Goal: Transaction & Acquisition: Download file/media

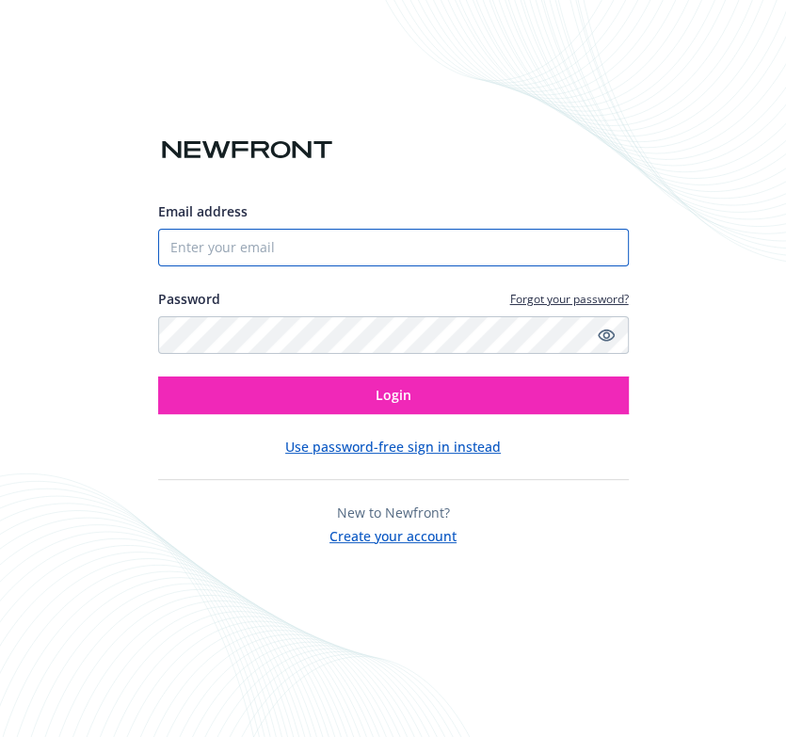
click at [345, 233] on input "Email address" at bounding box center [393, 248] width 471 height 38
type input "[EMAIL_ADDRESS][DOMAIN_NAME]"
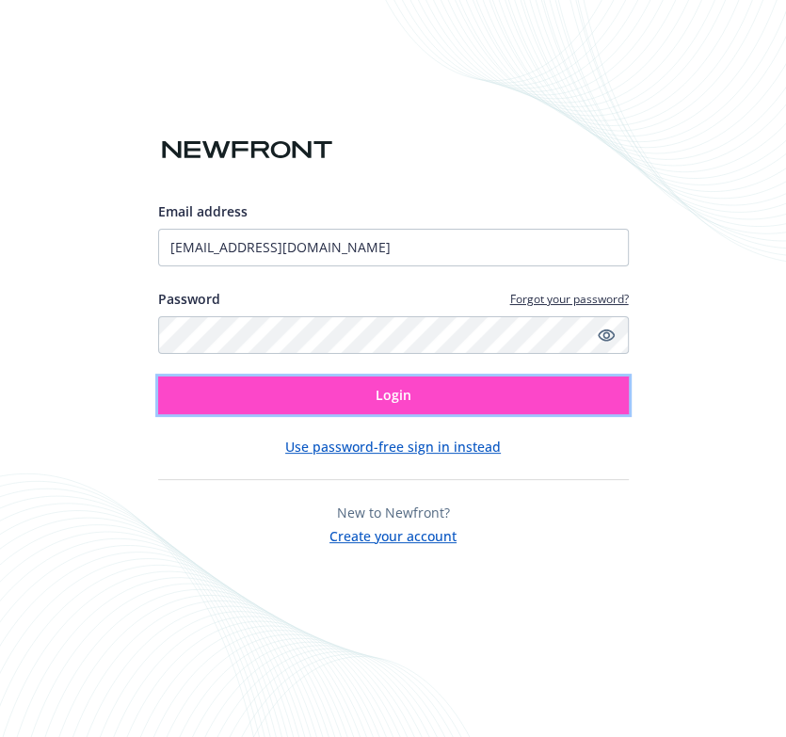
click at [327, 381] on button "Login" at bounding box center [393, 395] width 471 height 38
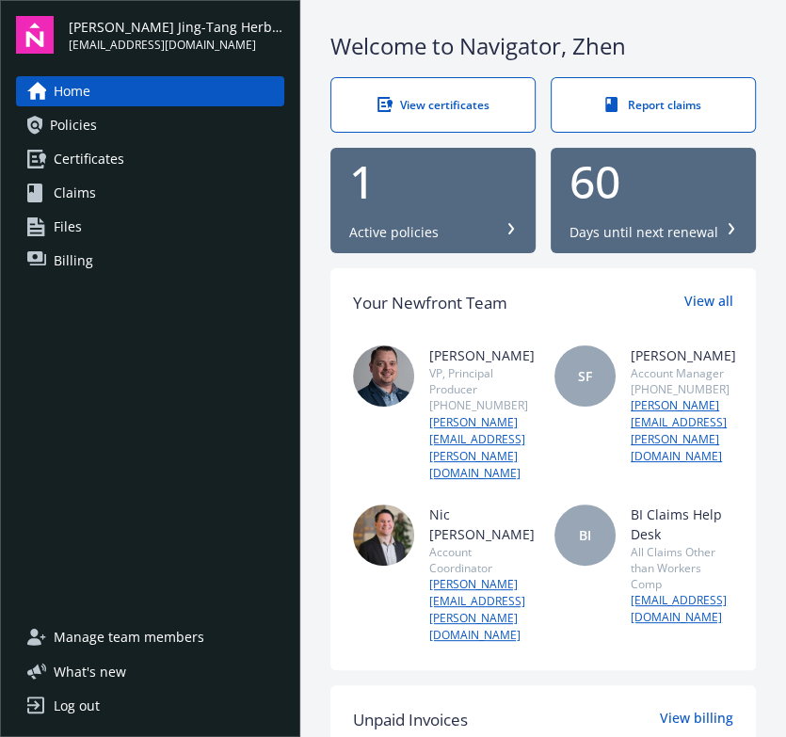
click at [392, 215] on div "1 Active policies" at bounding box center [433, 200] width 168 height 83
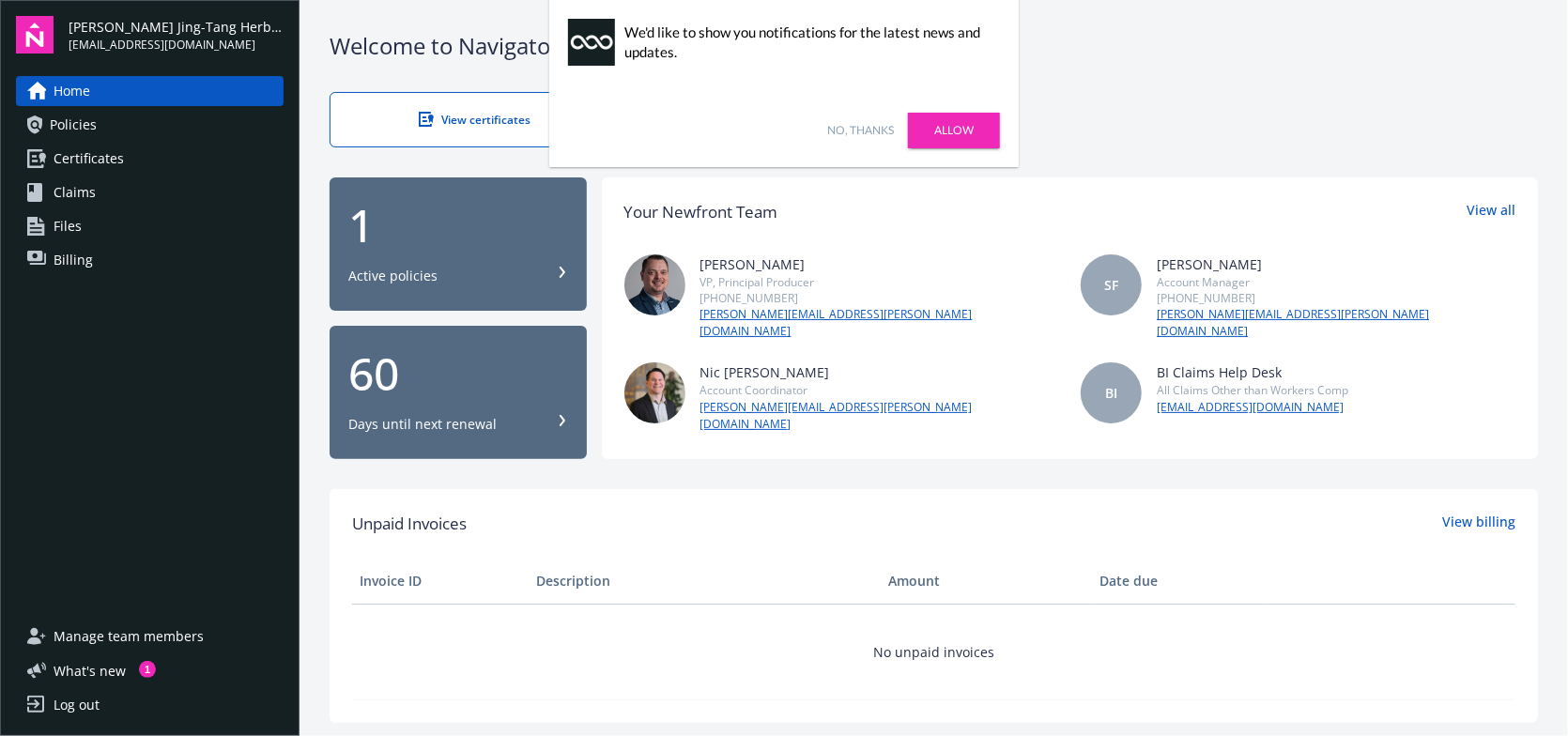
click at [783, 131] on link "Allow" at bounding box center [954, 131] width 92 height 36
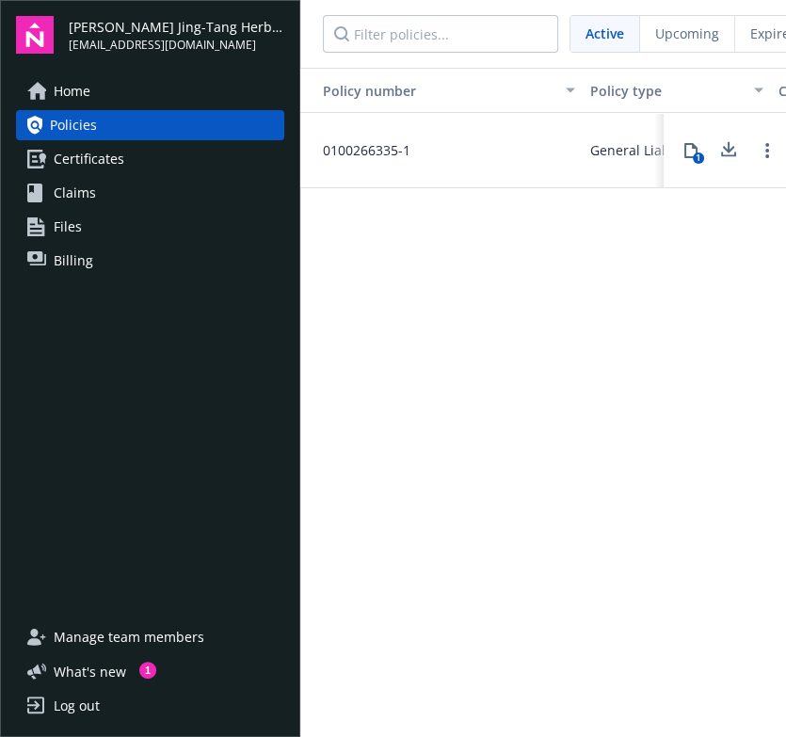
click at [727, 153] on icon at bounding box center [728, 150] width 23 height 24
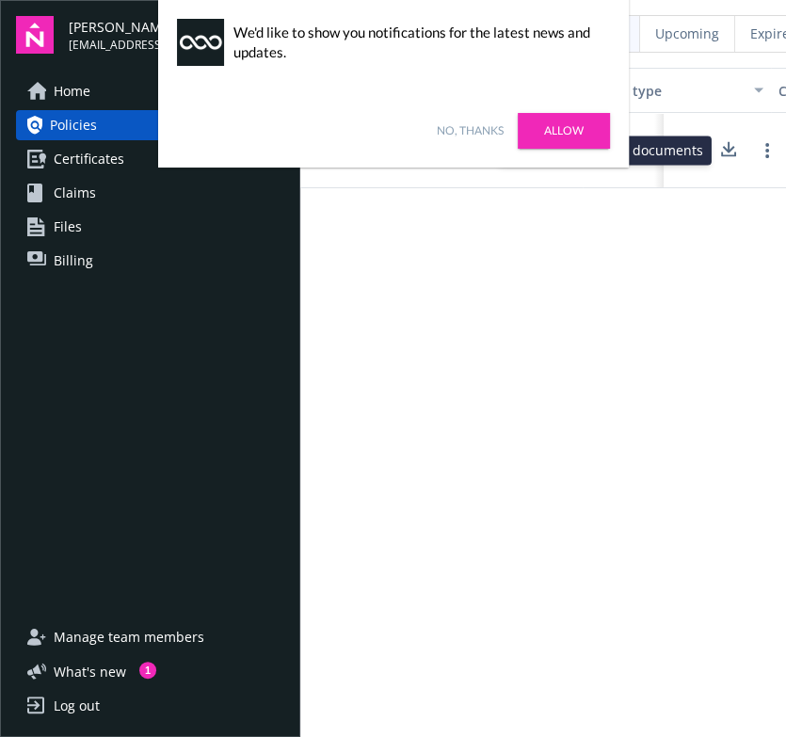
drag, startPoint x: 531, startPoint y: 256, endPoint x: 542, endPoint y: 181, distance: 76.1
click at [531, 246] on div "Policy number Policy type Carrier Lines of coverage Start date End date Total c…" at bounding box center [543, 394] width 486 height 653
click at [545, 136] on link "Allow" at bounding box center [564, 131] width 92 height 36
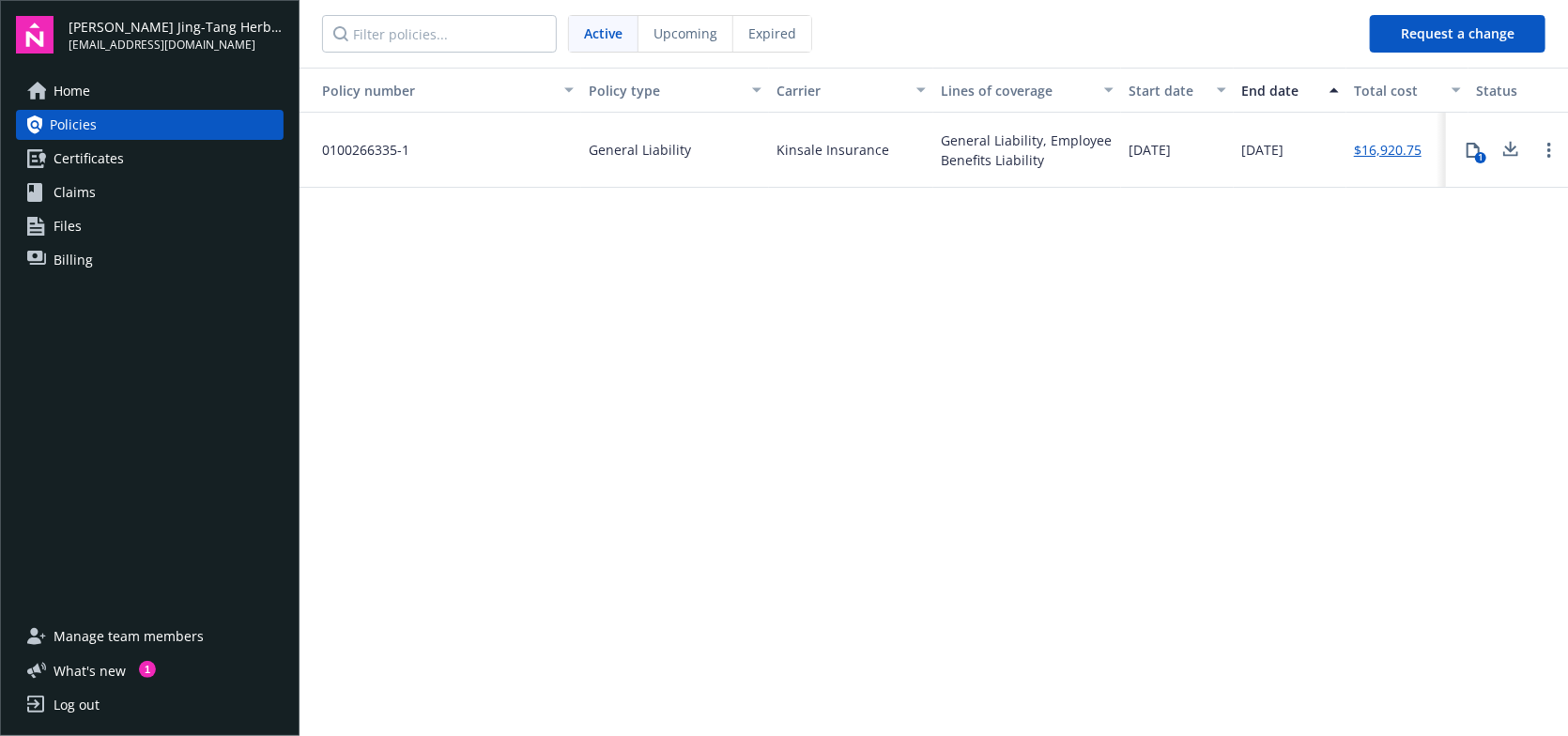
click at [61, 162] on span "Certificates" at bounding box center [89, 159] width 71 height 30
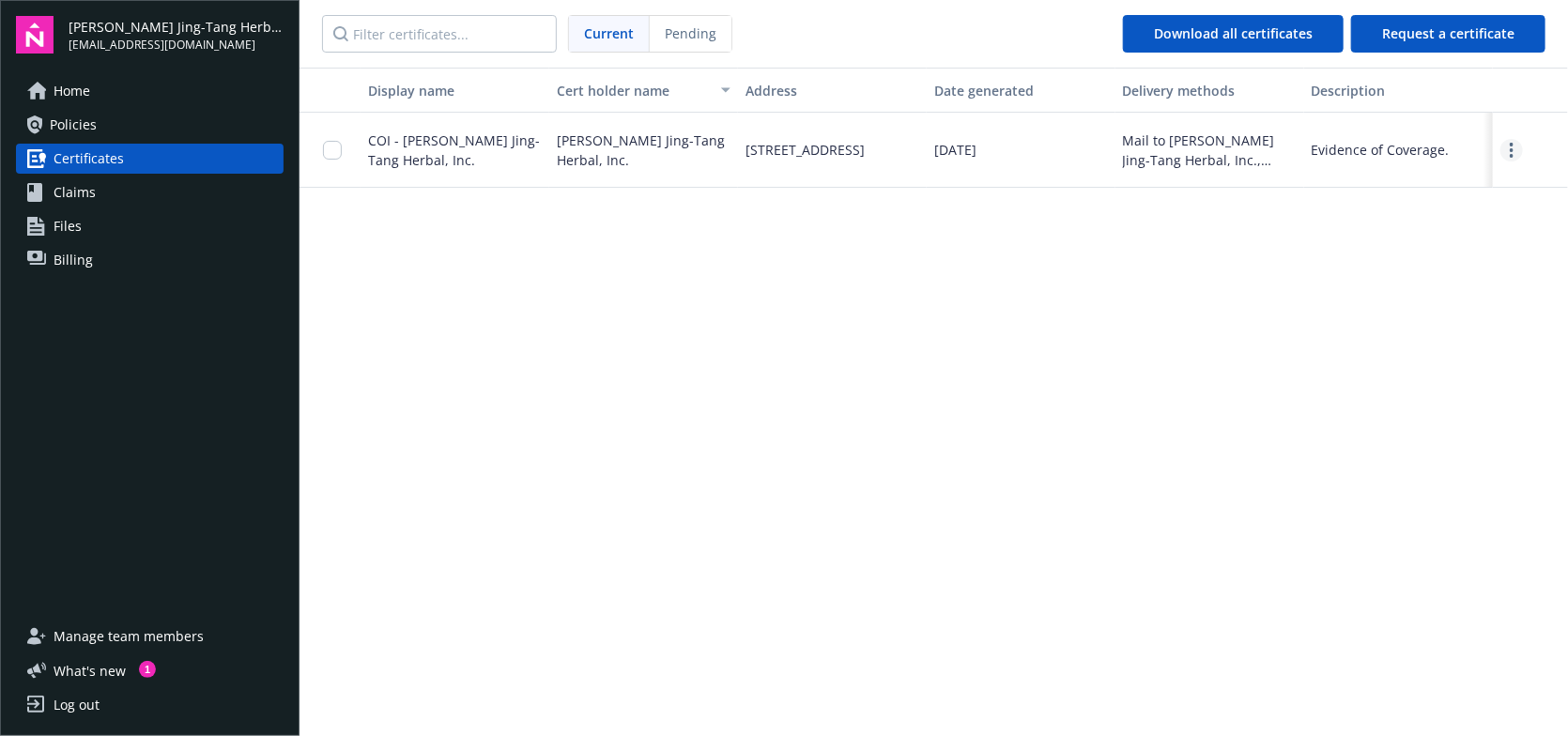
click at [783, 155] on link "more" at bounding box center [1511, 150] width 23 height 23
click at [783, 192] on link "Download" at bounding box center [1459, 187] width 123 height 38
